Goal: Transaction & Acquisition: Purchase product/service

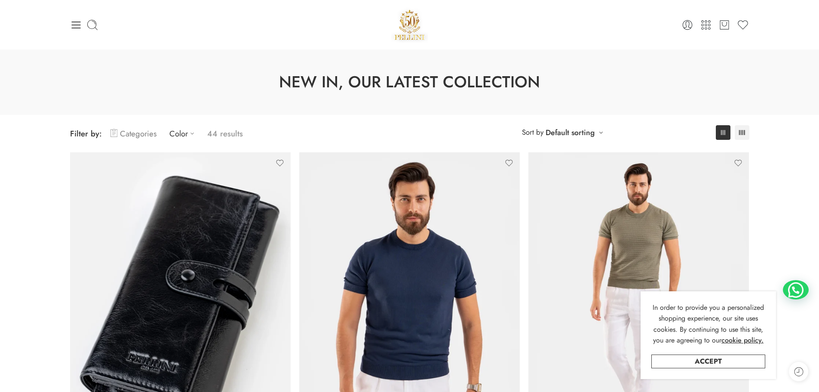
click at [140, 133] on link "Categories" at bounding box center [133, 133] width 46 height 20
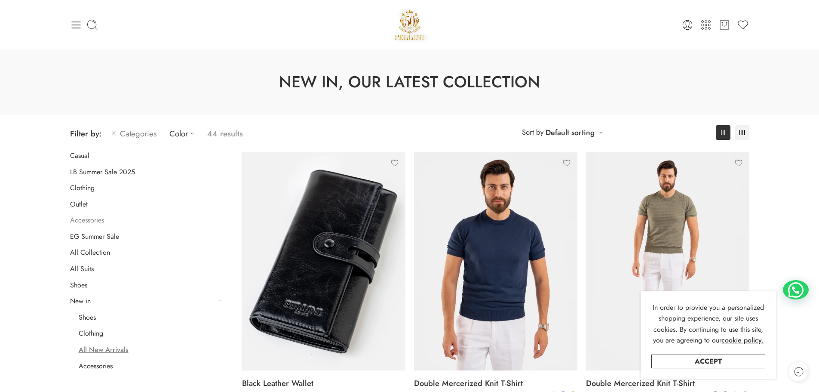
click at [92, 220] on link "Accessories" at bounding box center [87, 220] width 34 height 9
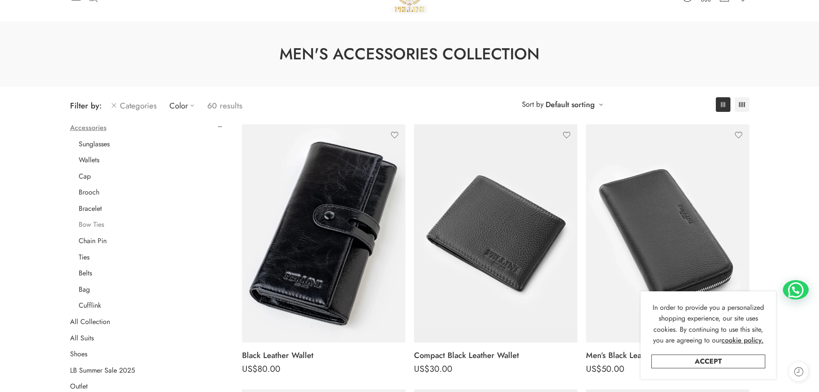
scroll to position [43, 0]
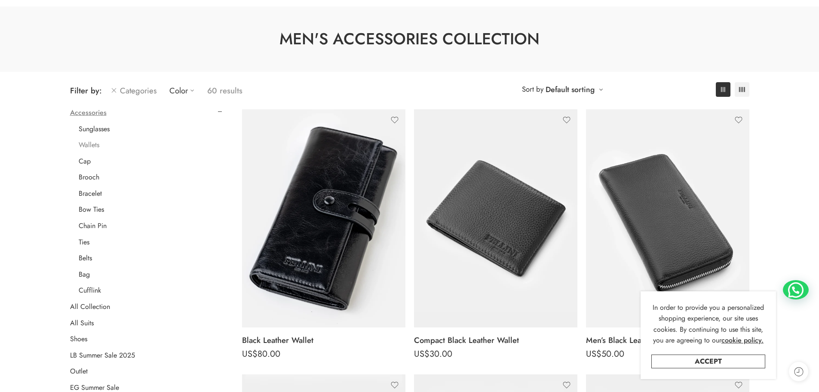
click at [90, 148] on link "Wallets" at bounding box center [89, 145] width 21 height 9
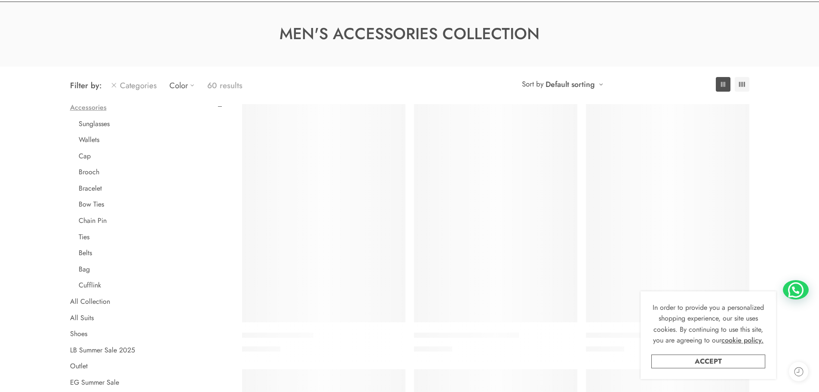
scroll to position [67, 0]
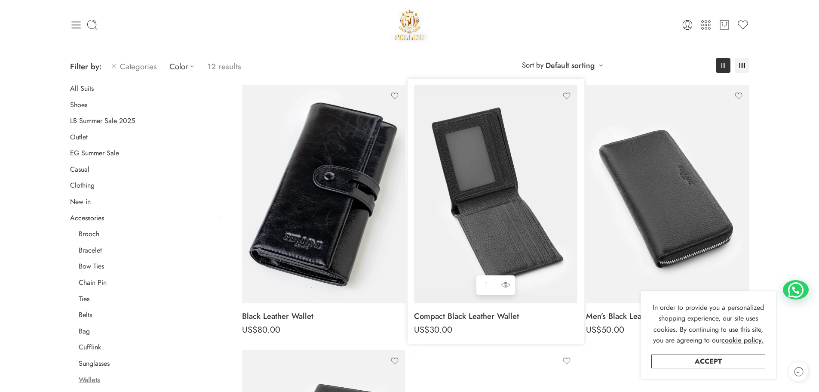
click at [477, 182] on img at bounding box center [495, 194] width 163 height 218
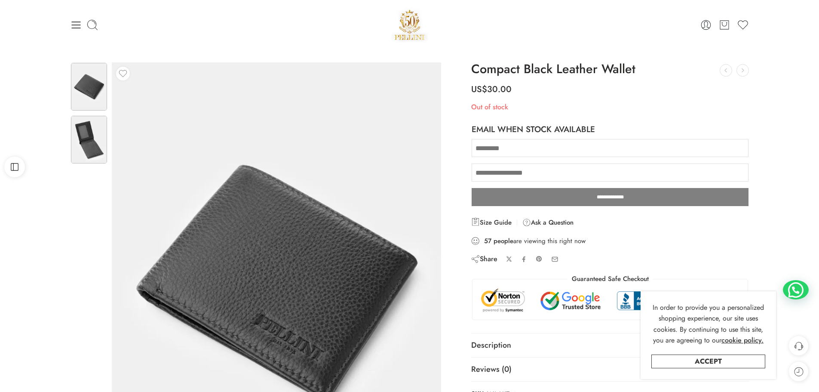
click at [86, 144] on img at bounding box center [89, 140] width 36 height 48
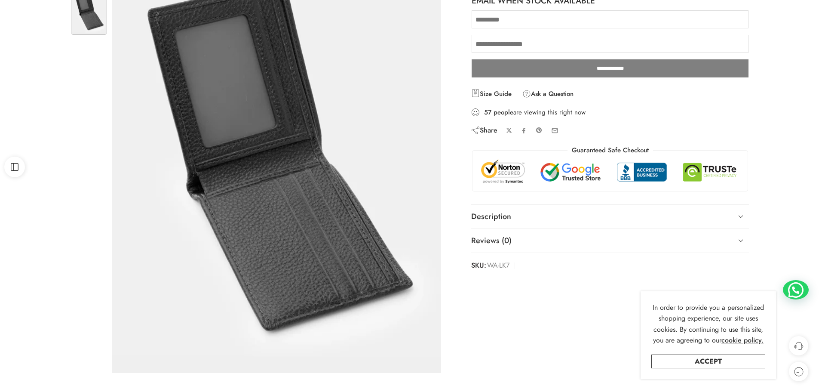
scroll to position [129, 0]
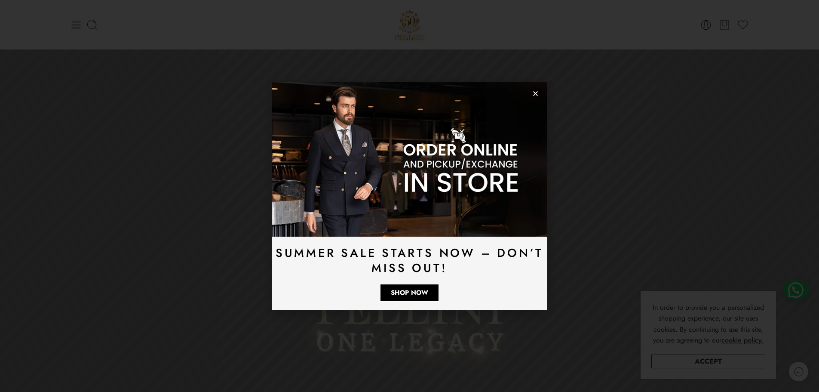
click at [537, 94] on icon "Close" at bounding box center [535, 93] width 6 height 6
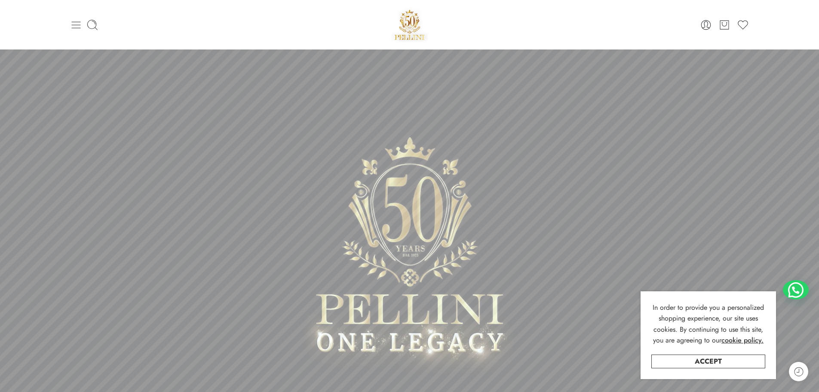
click at [76, 28] on icon at bounding box center [75, 24] width 9 height 7
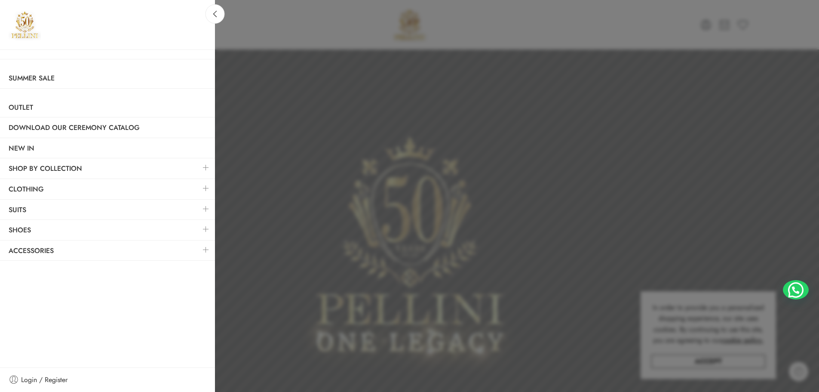
click at [205, 249] on link at bounding box center [206, 249] width 18 height 18
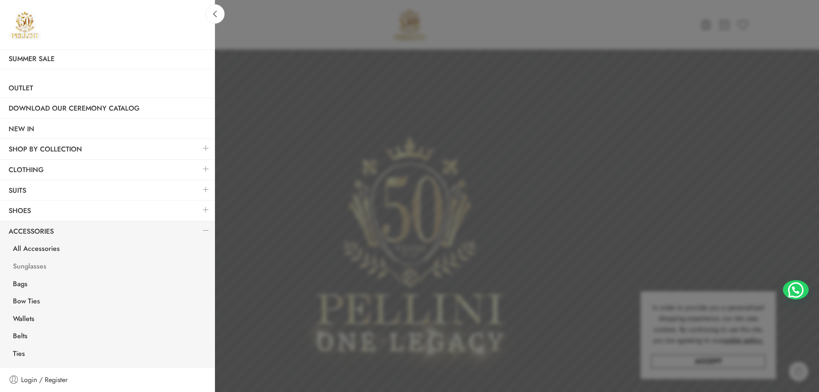
scroll to position [35, 0]
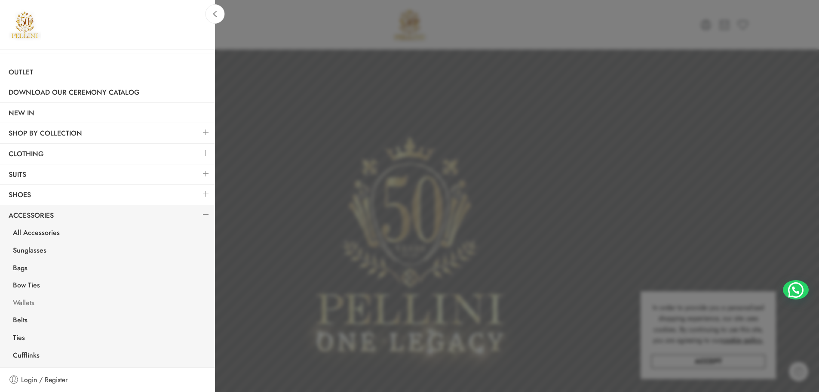
click at [33, 302] on link "Wallets" at bounding box center [109, 304] width 211 height 18
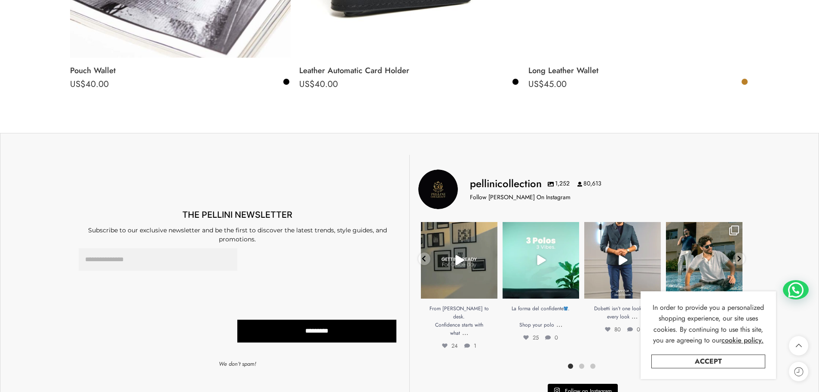
scroll to position [1419, 0]
